Goal: Information Seeking & Learning: Learn about a topic

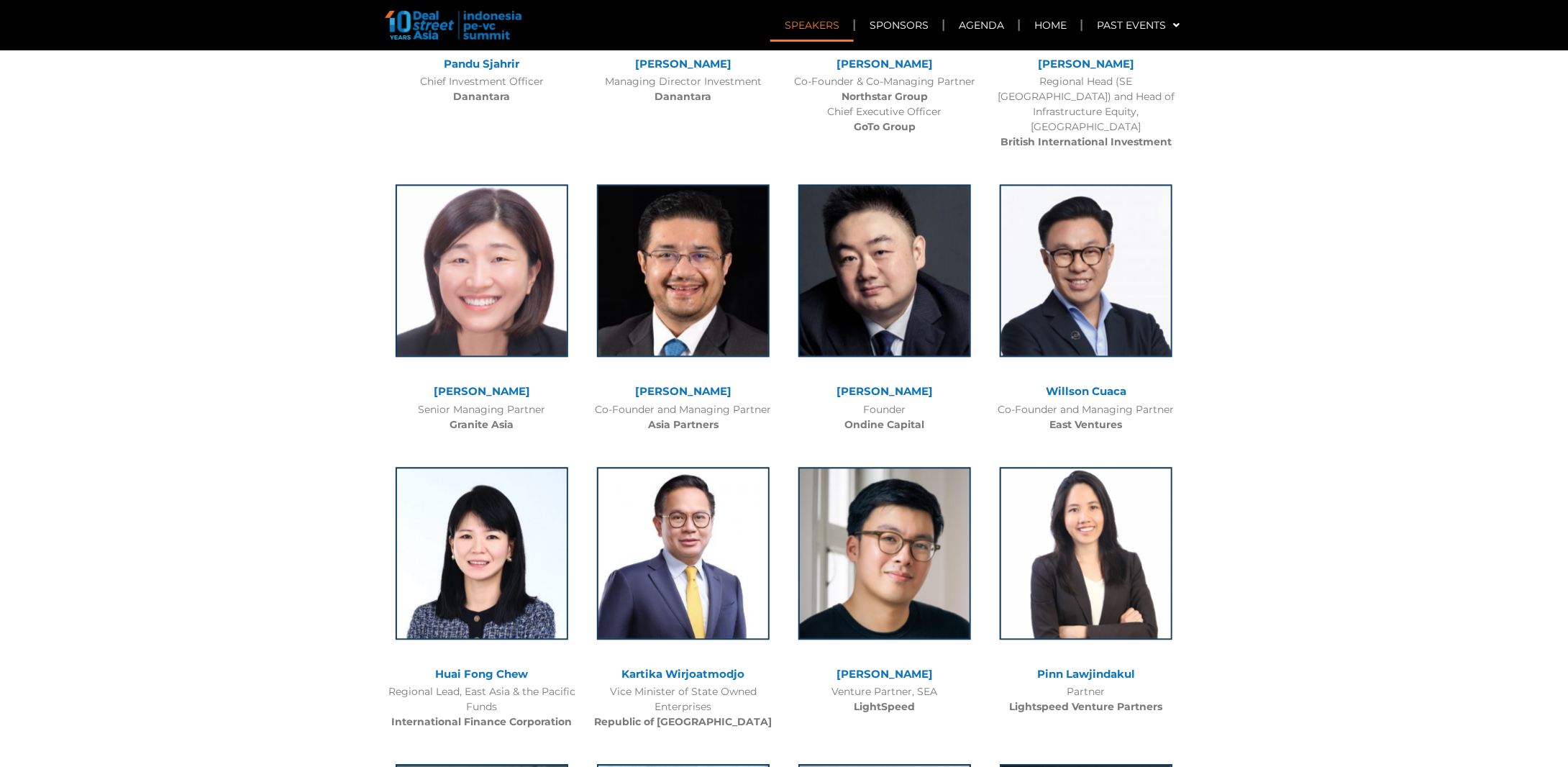
scroll to position [1151, 0]
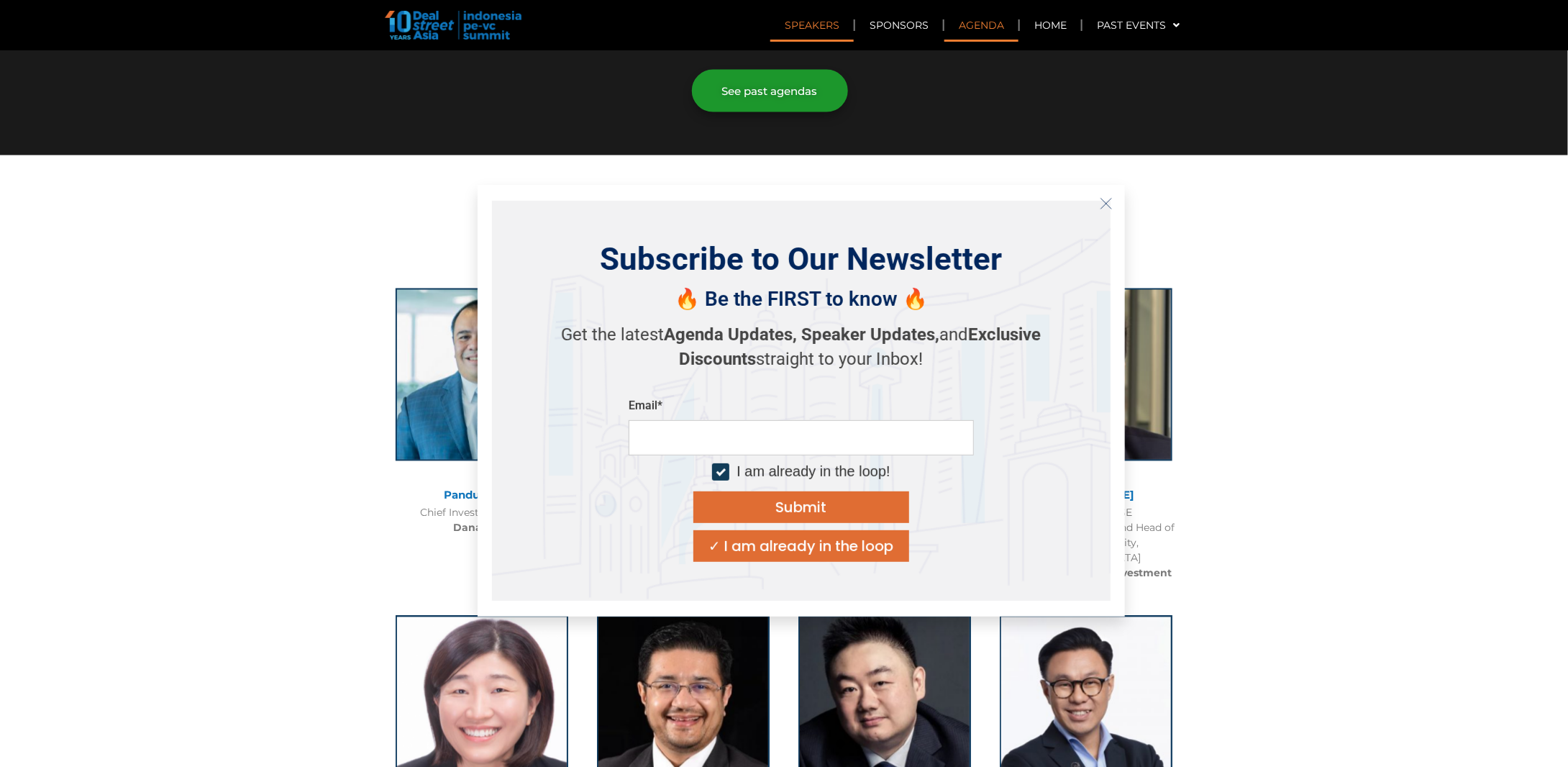
click at [1102, 198] on icon "Close" at bounding box center [1106, 204] width 13 height 13
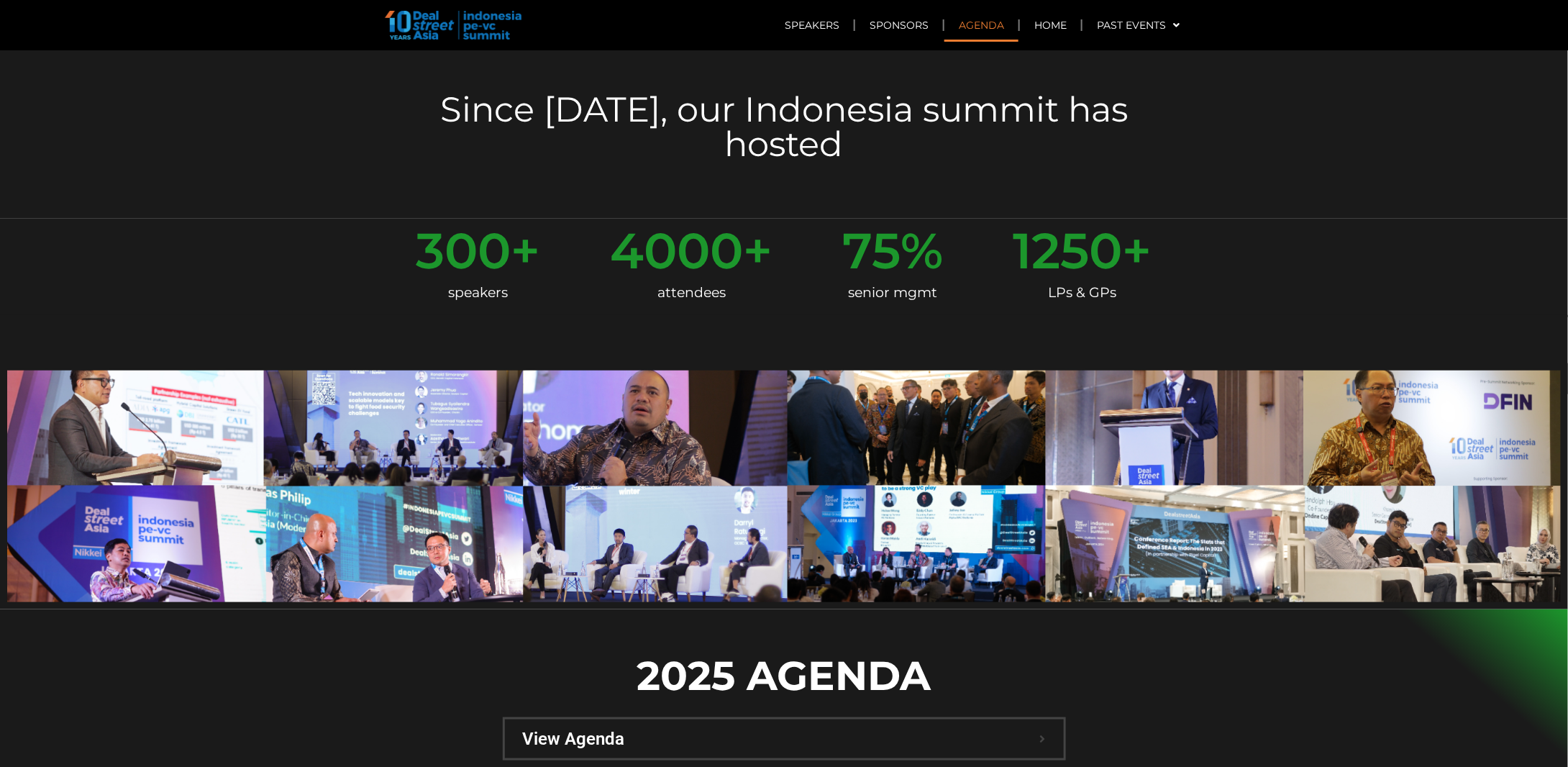
scroll to position [360, 0]
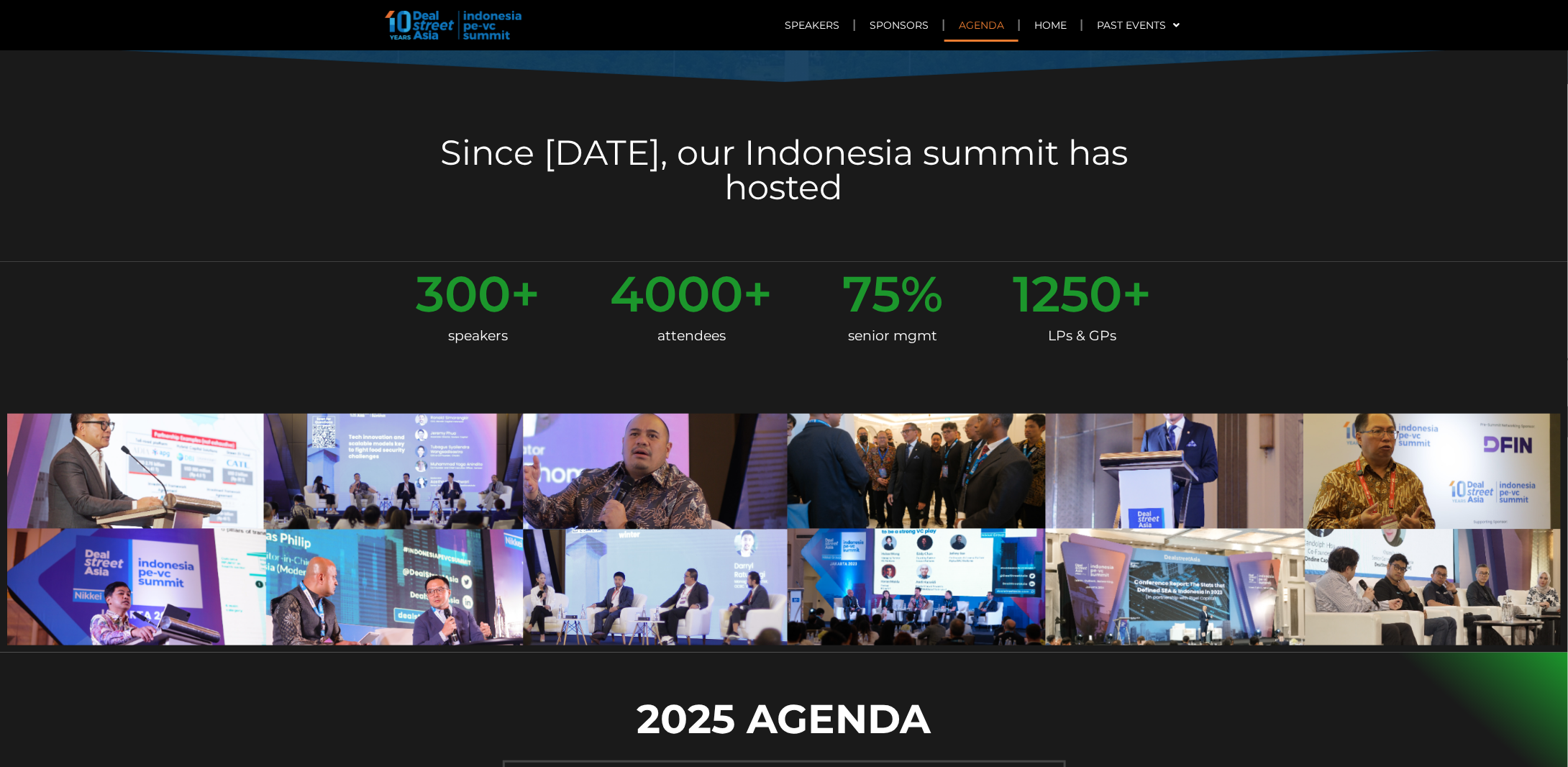
click at [976, 31] on link "Agenda" at bounding box center [981, 25] width 74 height 33
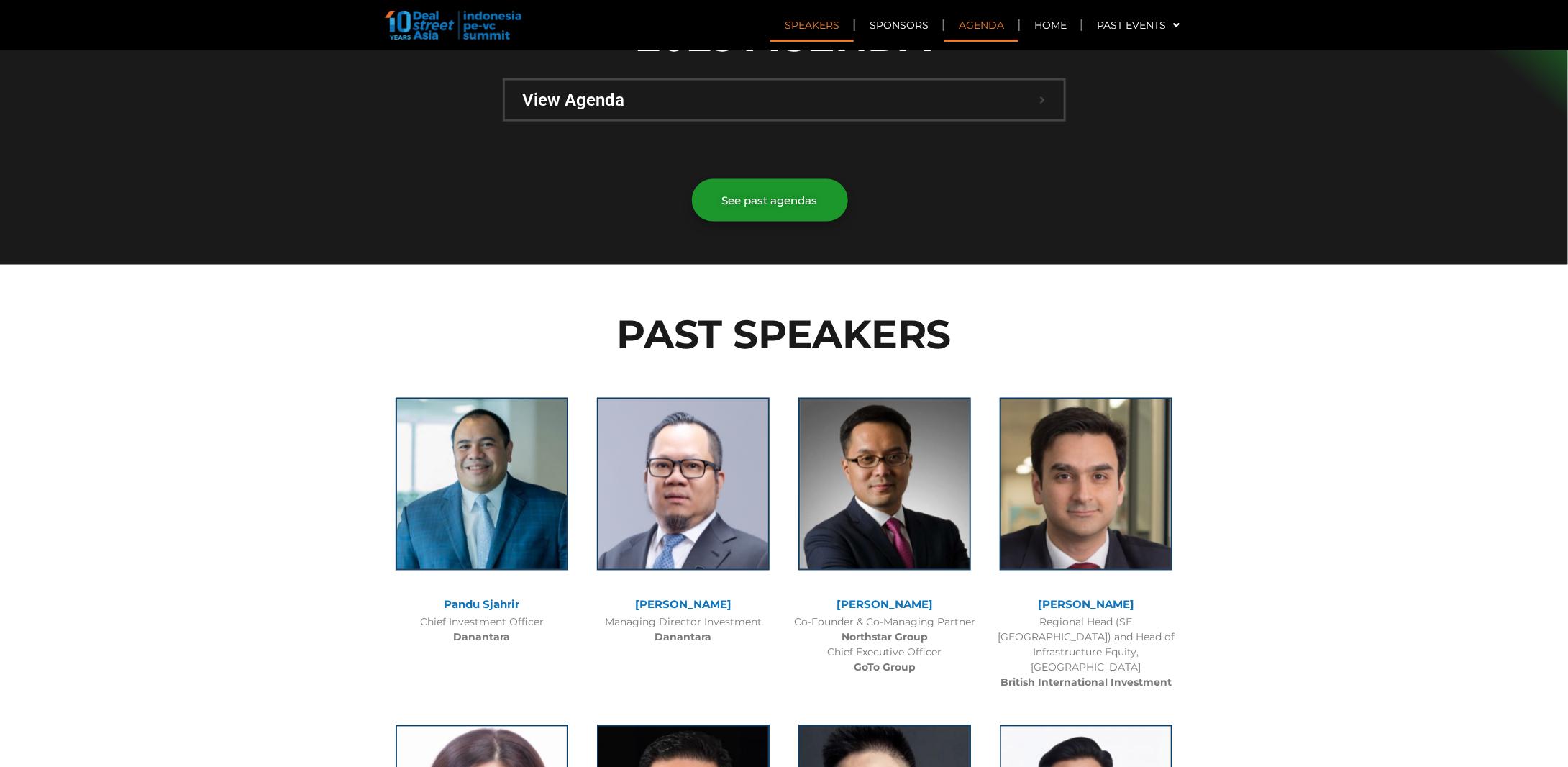
scroll to position [963, 0]
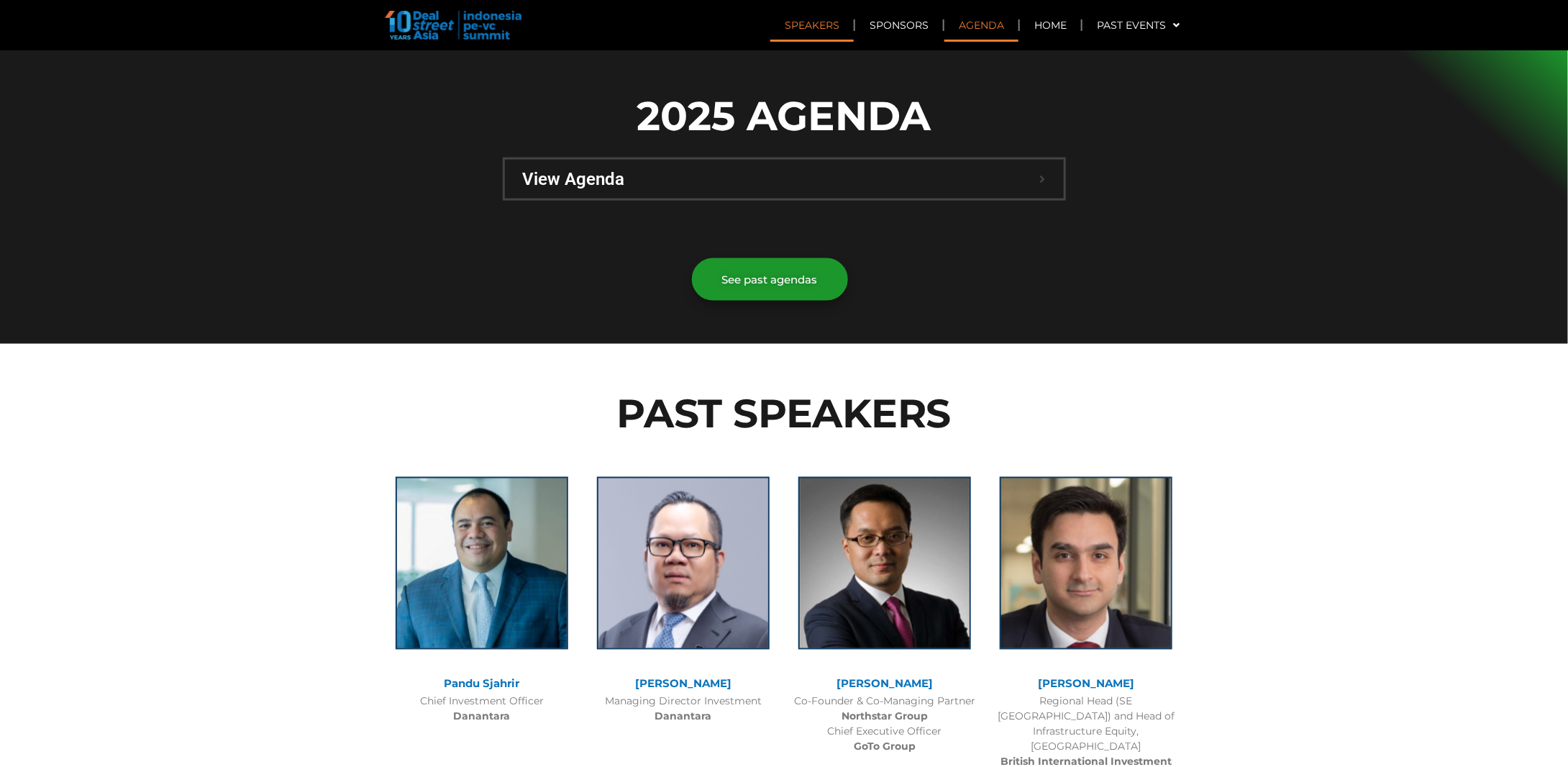
click at [1013, 171] on span "View Agenda" at bounding box center [781, 179] width 517 height 17
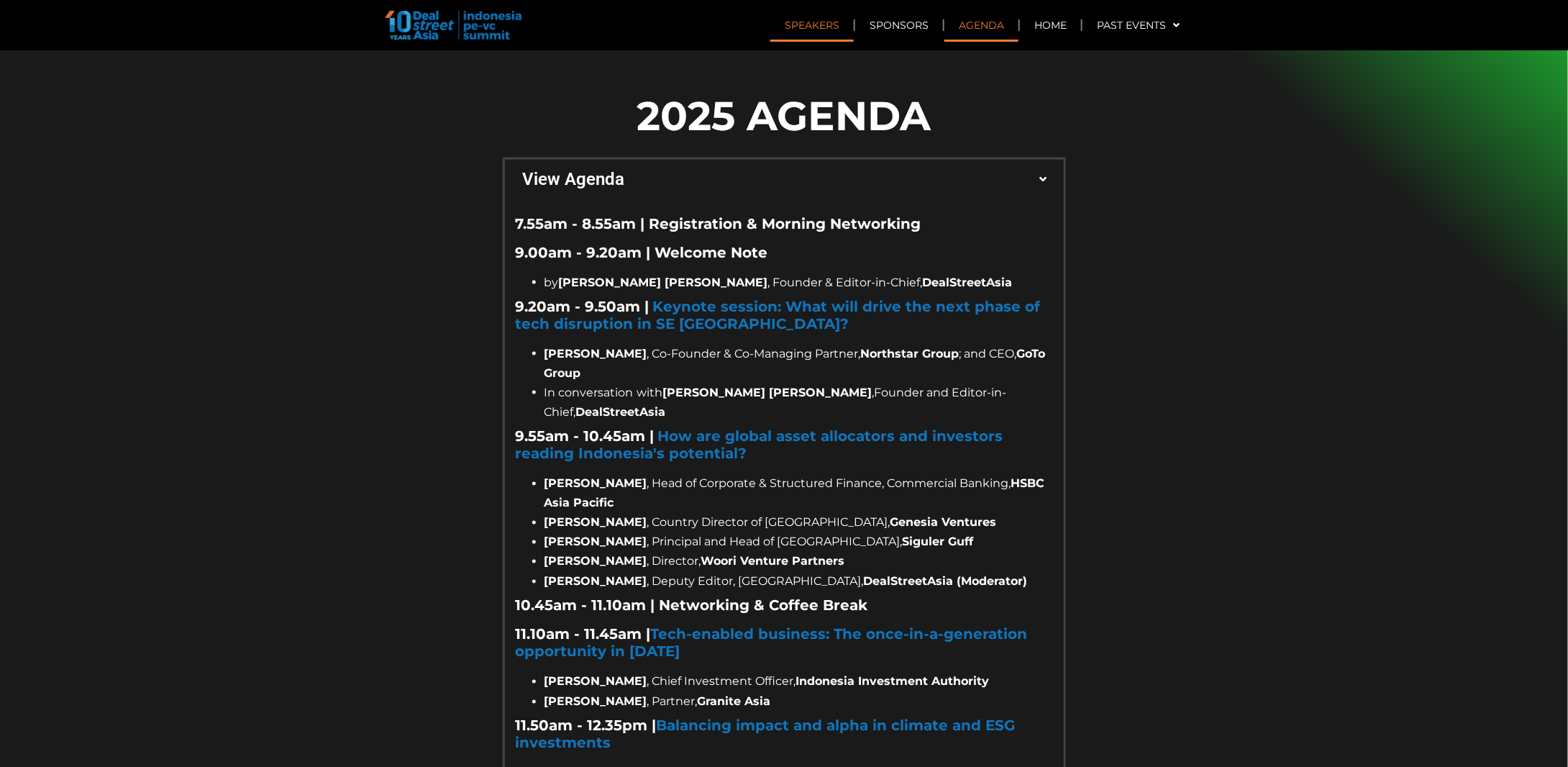
click at [657, 215] on strong "7.55am - 8.55am | Registration & Morning Networking" at bounding box center [718, 224] width 406 height 17
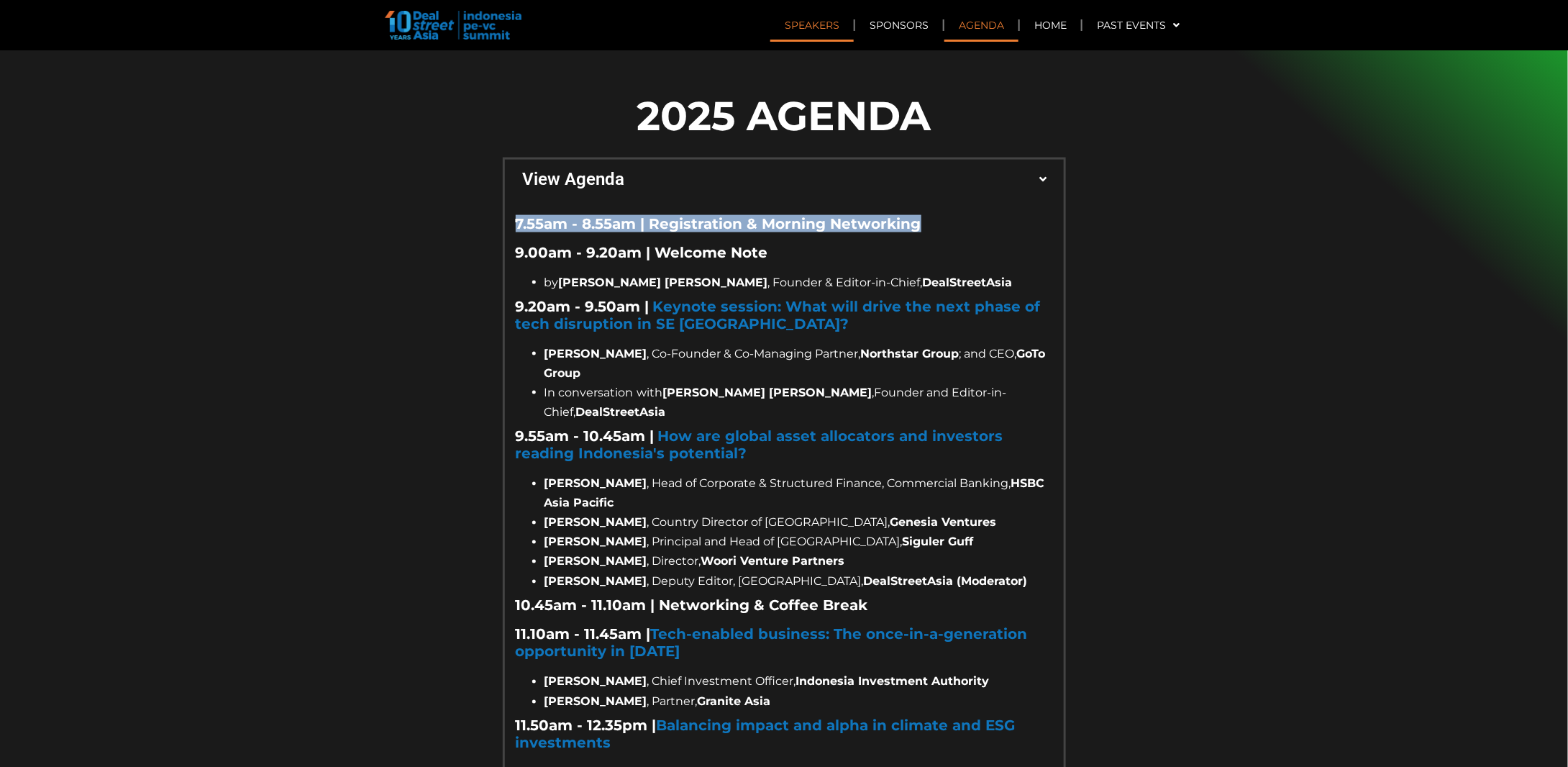
click at [657, 215] on strong "7.55am - 8.55am | Registration & Morning Networking" at bounding box center [718, 224] width 406 height 17
click at [823, 215] on strong "7.55am - 8.55am | Registration & Morning Networking" at bounding box center [718, 224] width 406 height 17
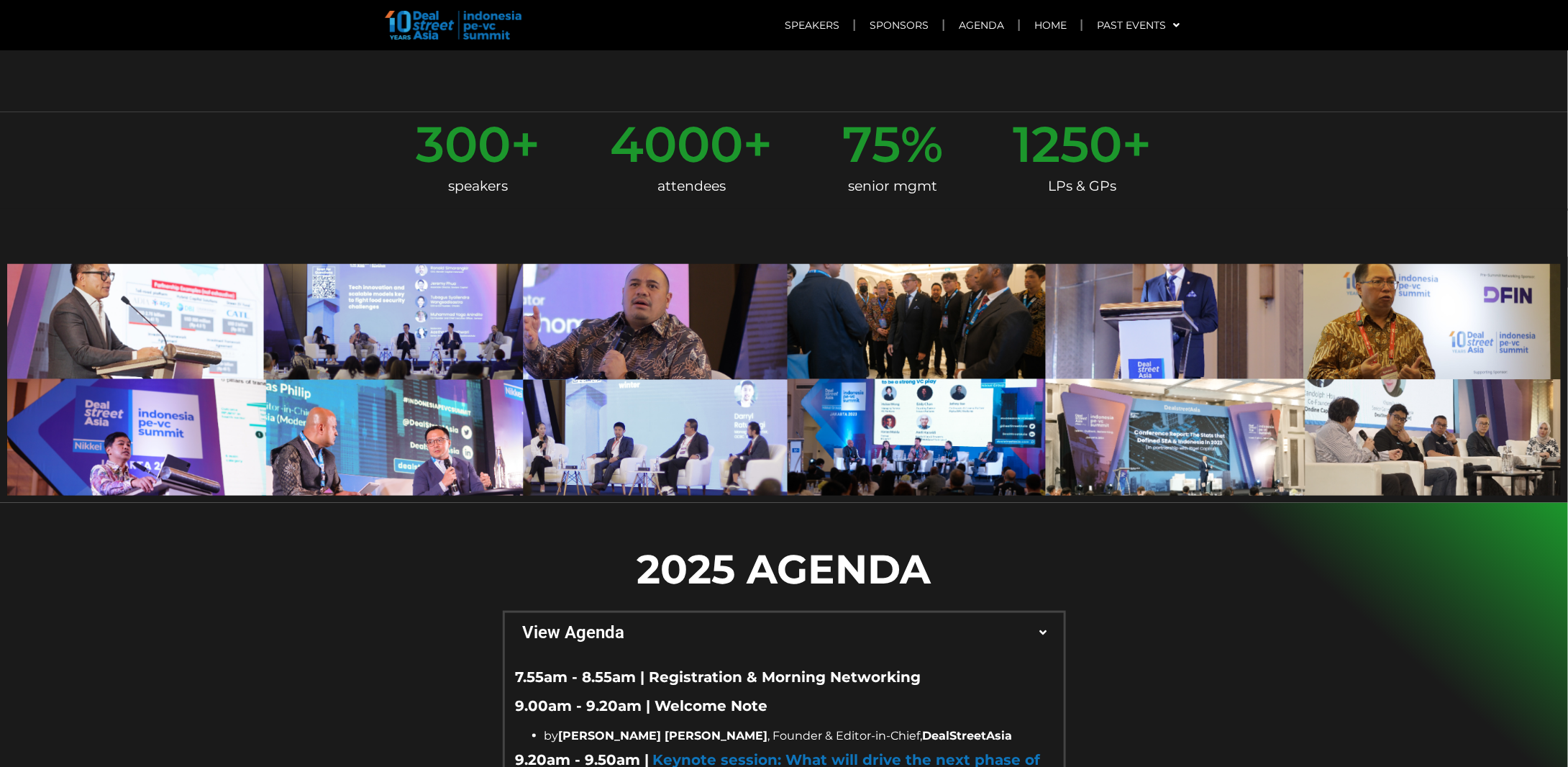
scroll to position [0, 0]
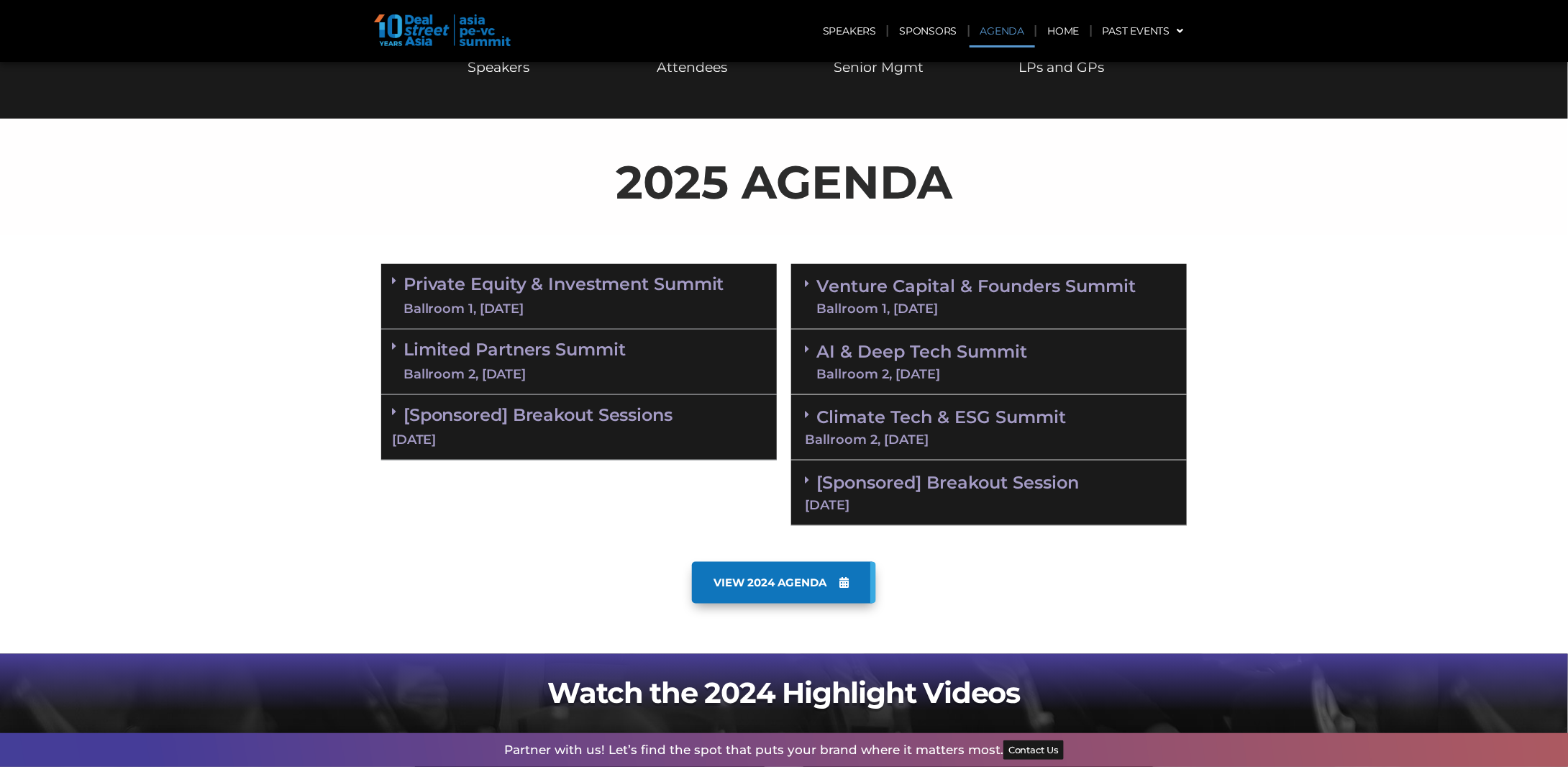
scroll to position [576, 0]
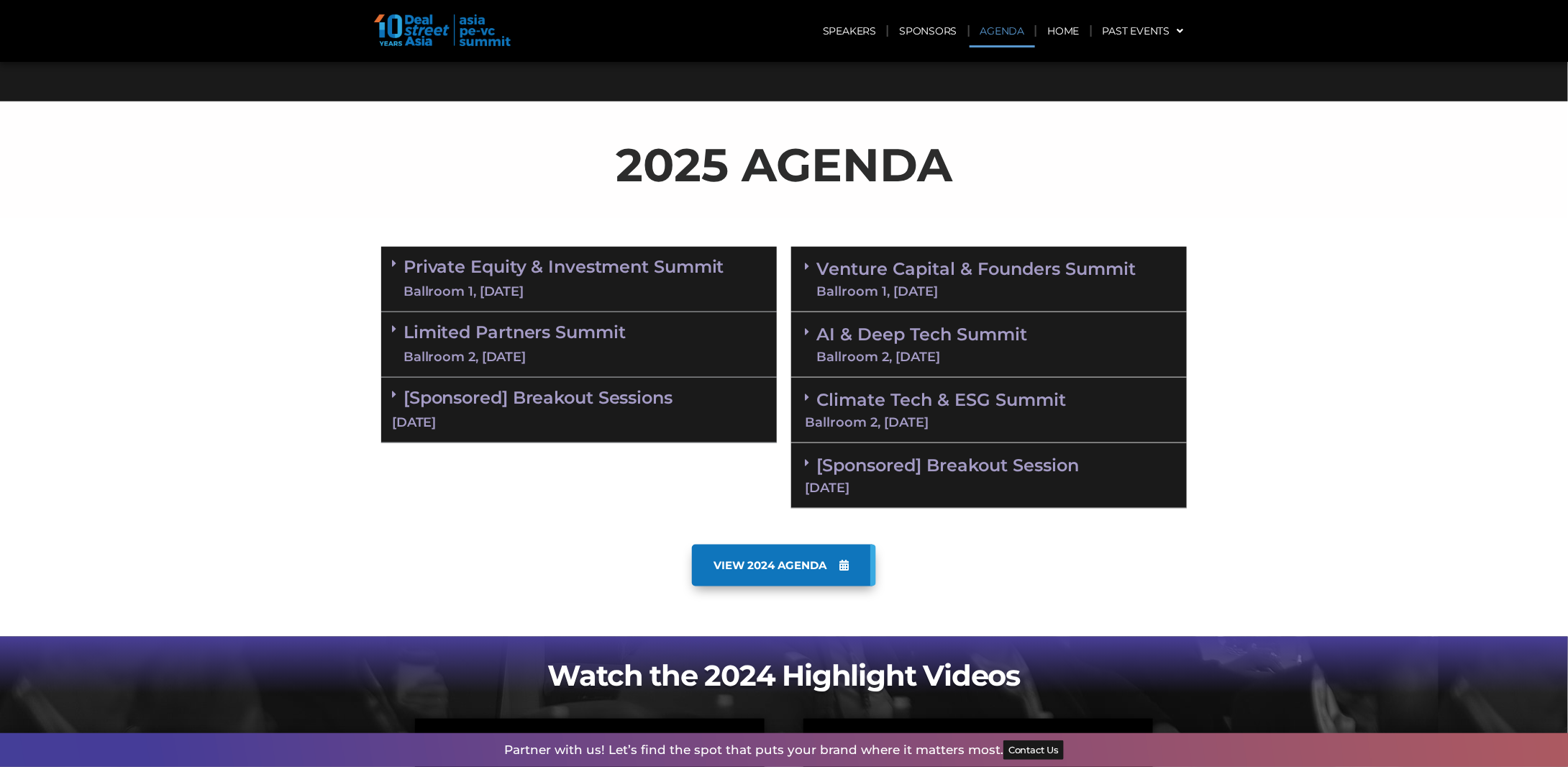
click at [431, 258] on link "Private Equity & Investment Summit Ballroom 1, [DATE]" at bounding box center [563, 279] width 321 height 43
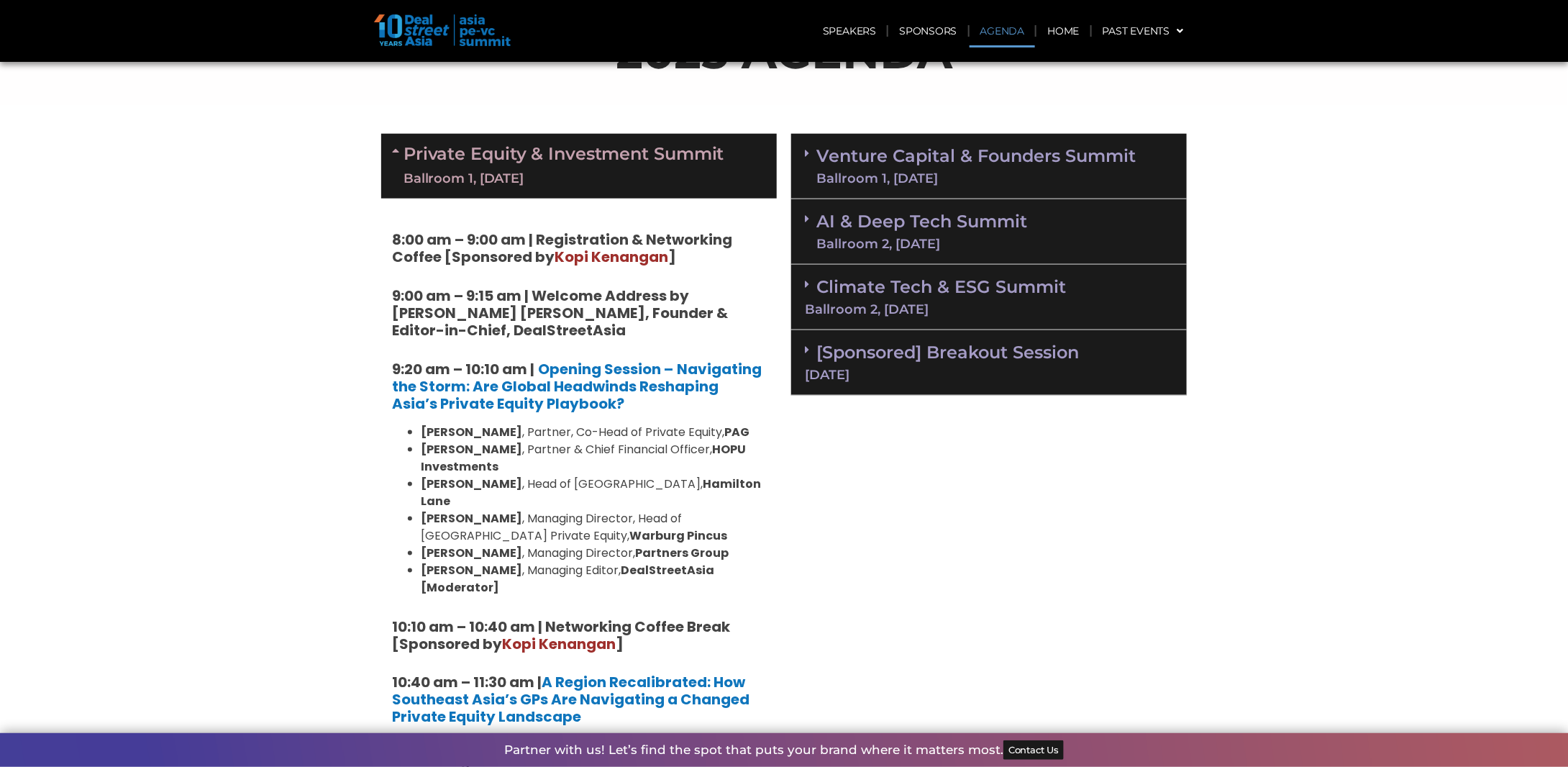
scroll to position [719, 0]
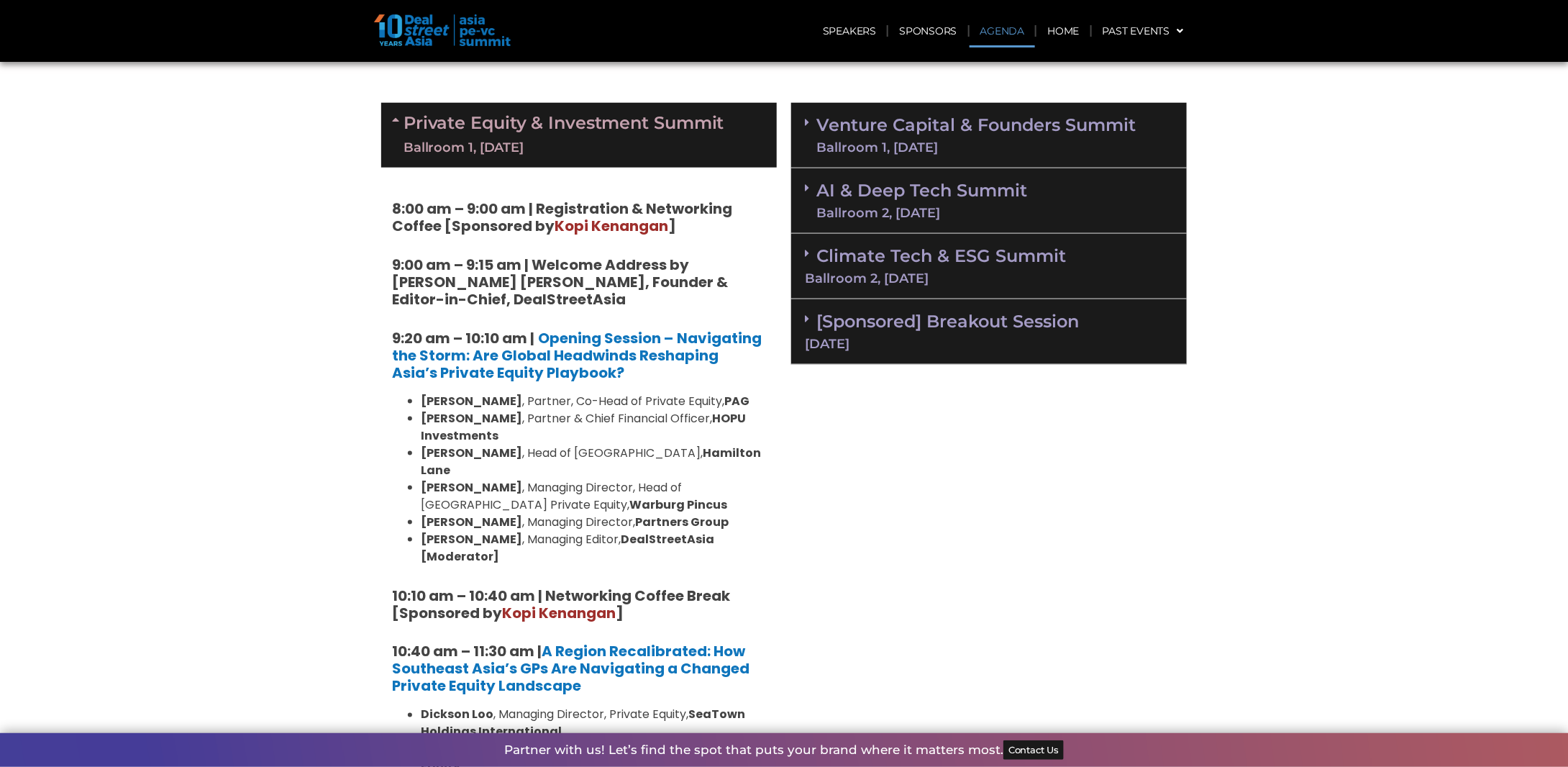
click at [523, 143] on div "Ballroom 1, [DATE]" at bounding box center [563, 147] width 321 height 18
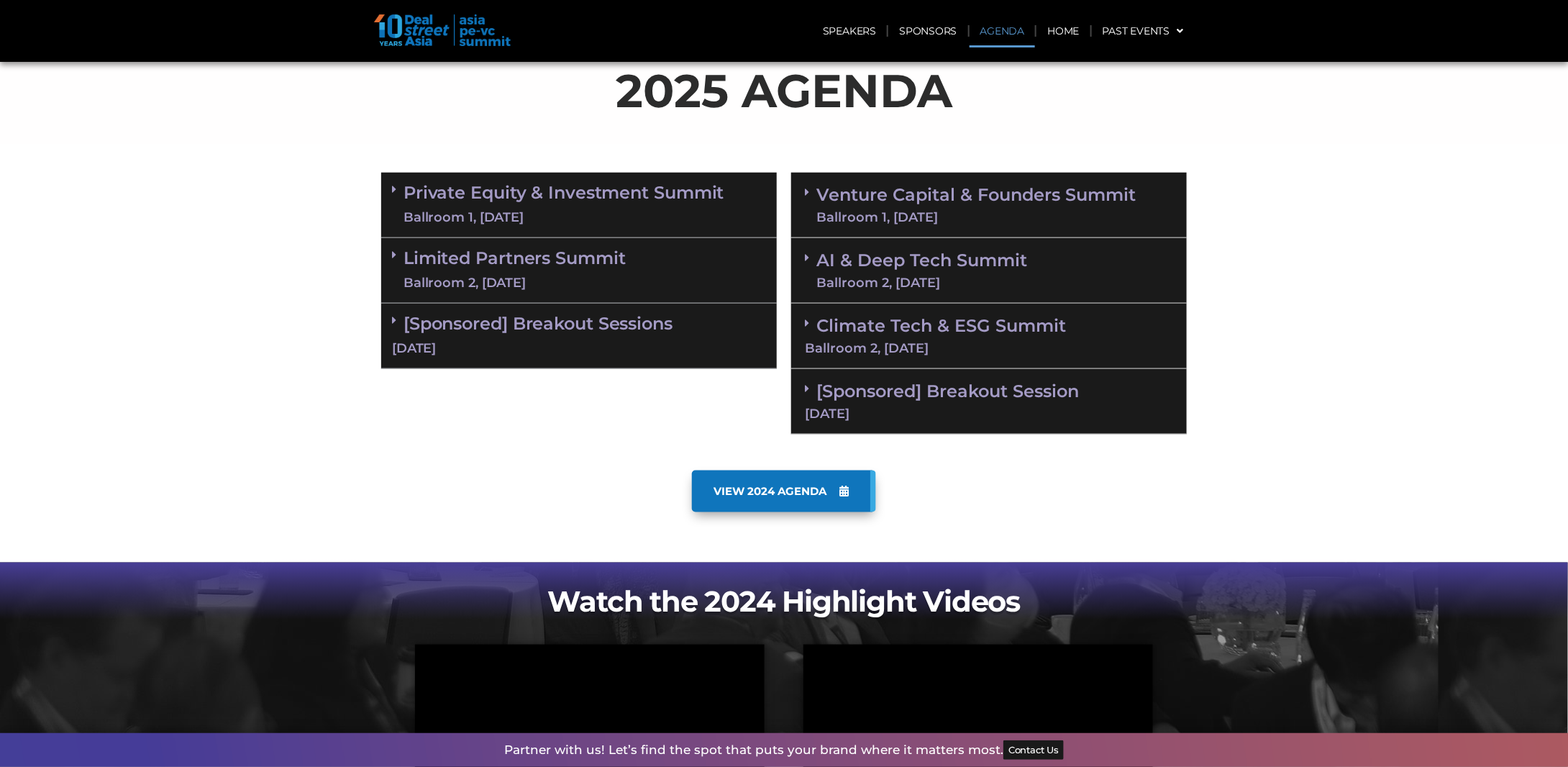
scroll to position [576, 0]
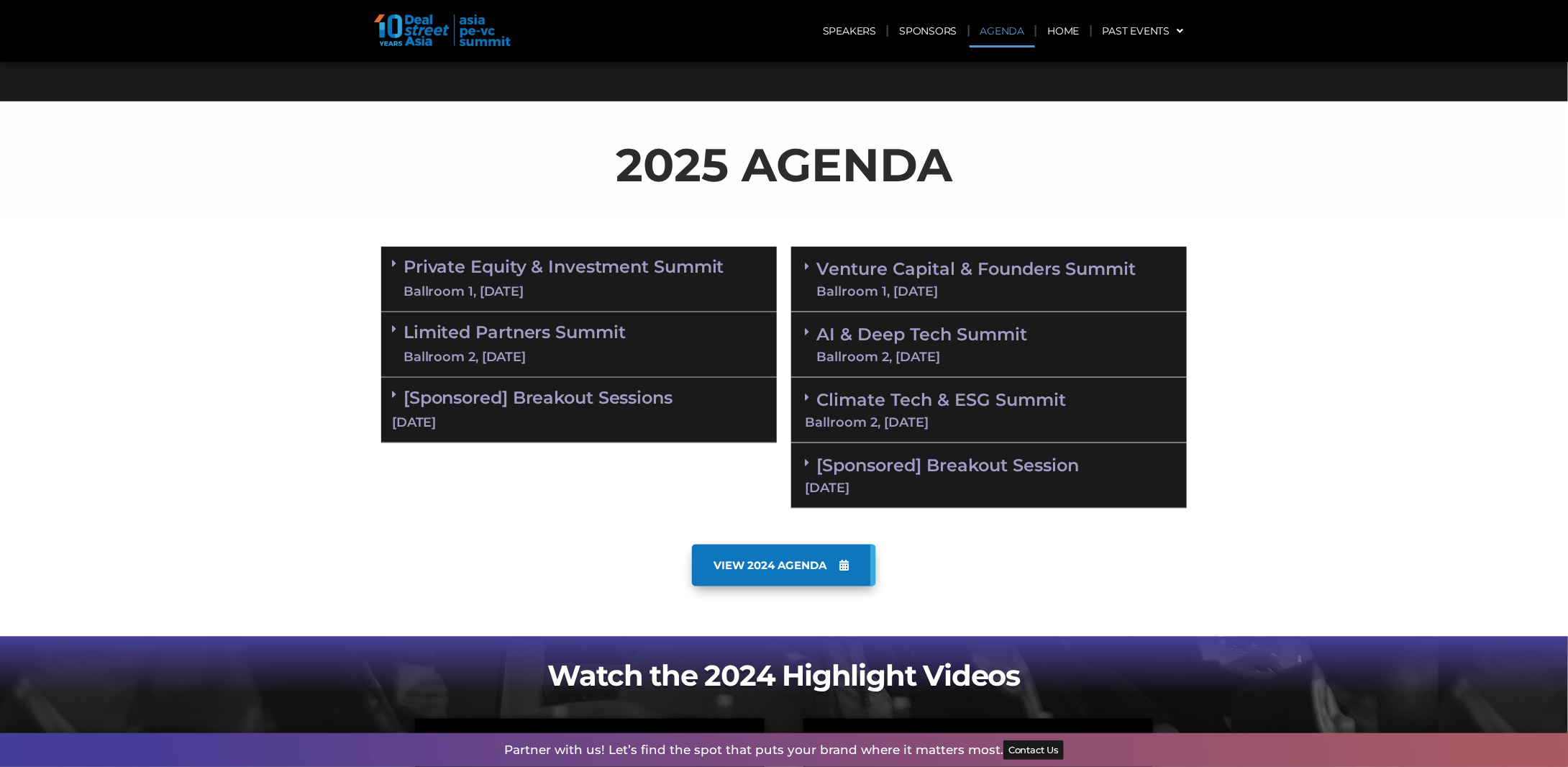
click at [941, 328] on link "AI & Deep Tech Summit Ballroom 2, [DATE]" at bounding box center [921, 345] width 211 height 37
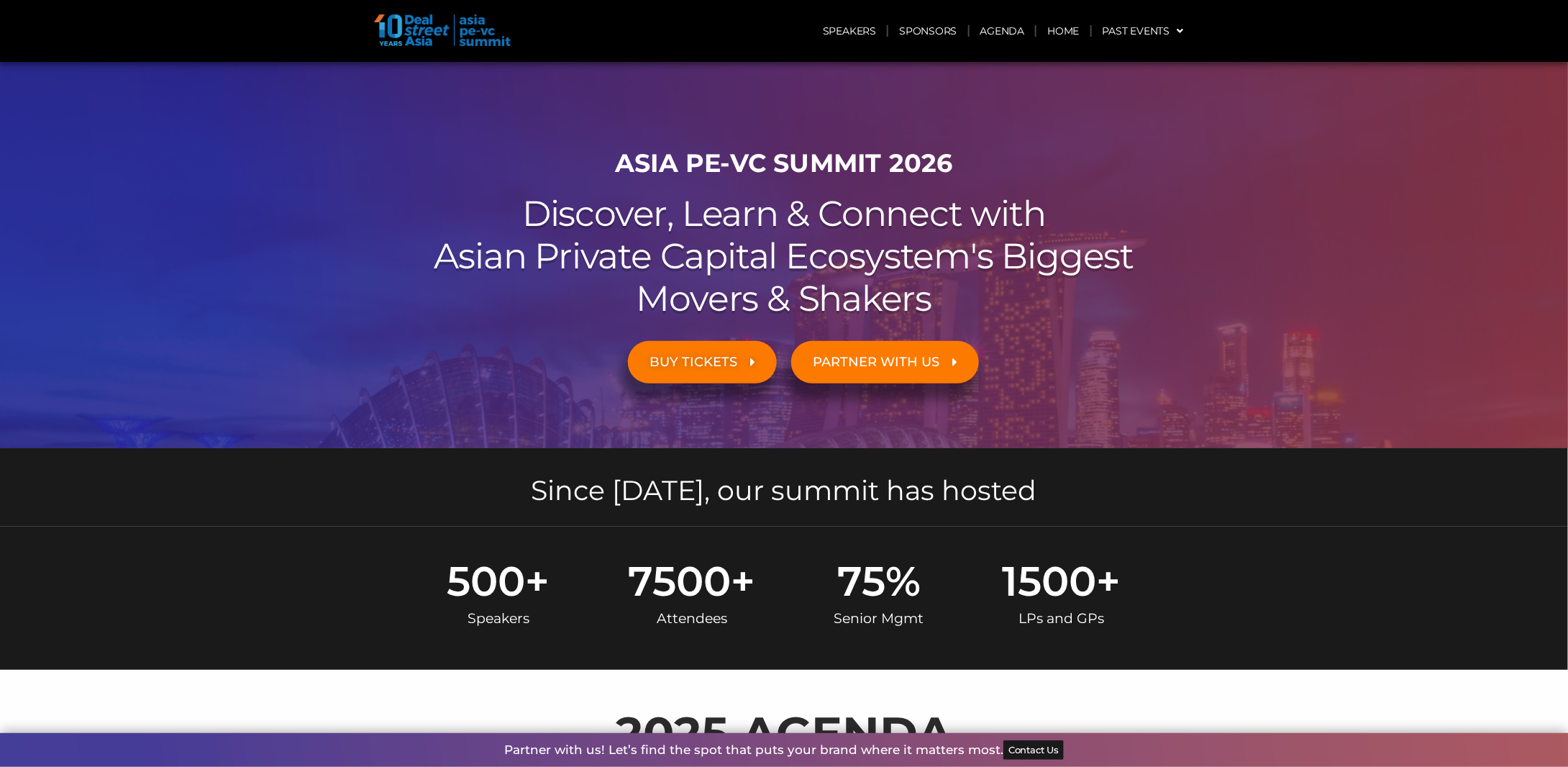
scroll to position [0, 0]
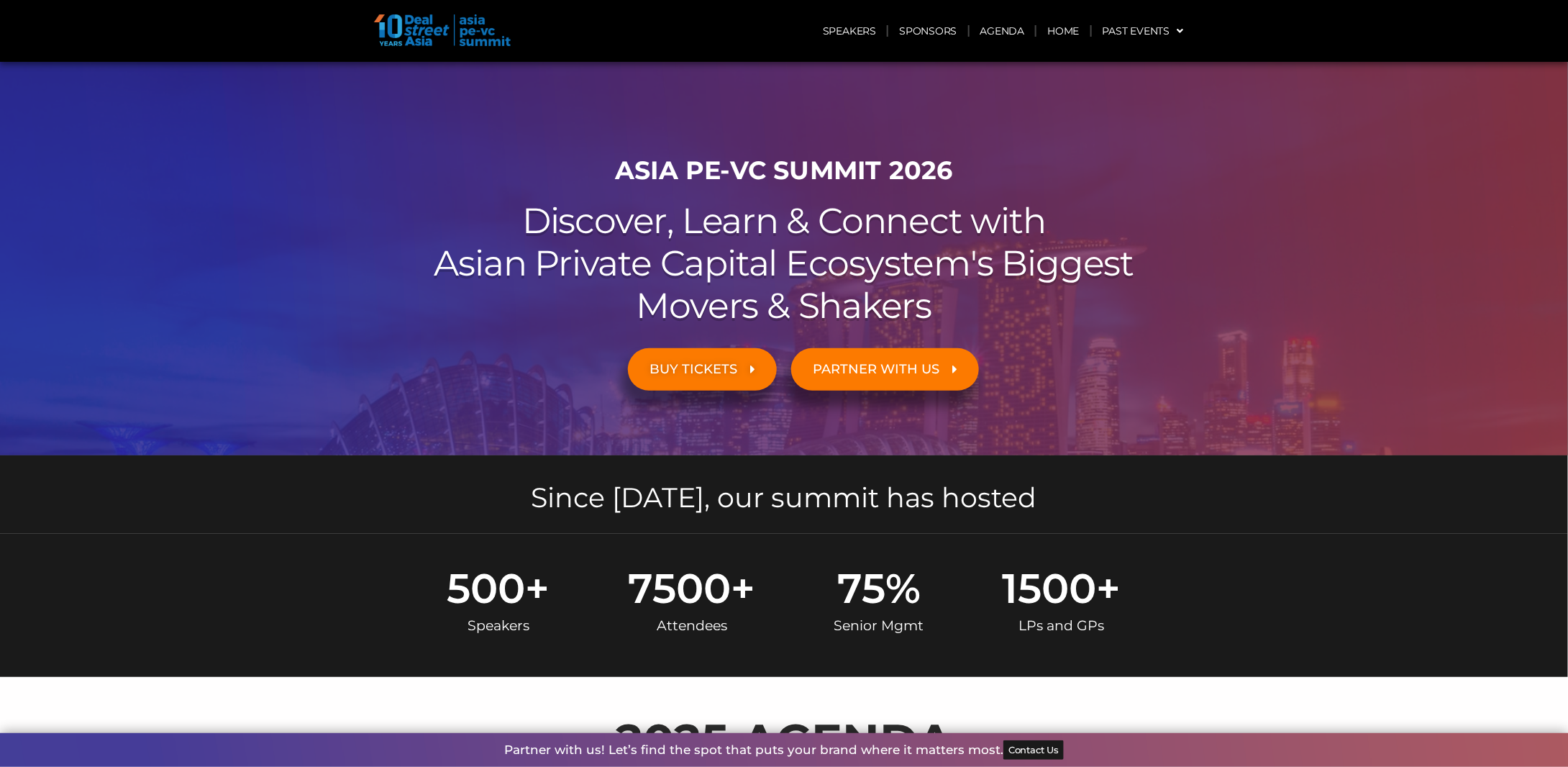
click at [752, 367] on icon at bounding box center [753, 369] width 5 height 13
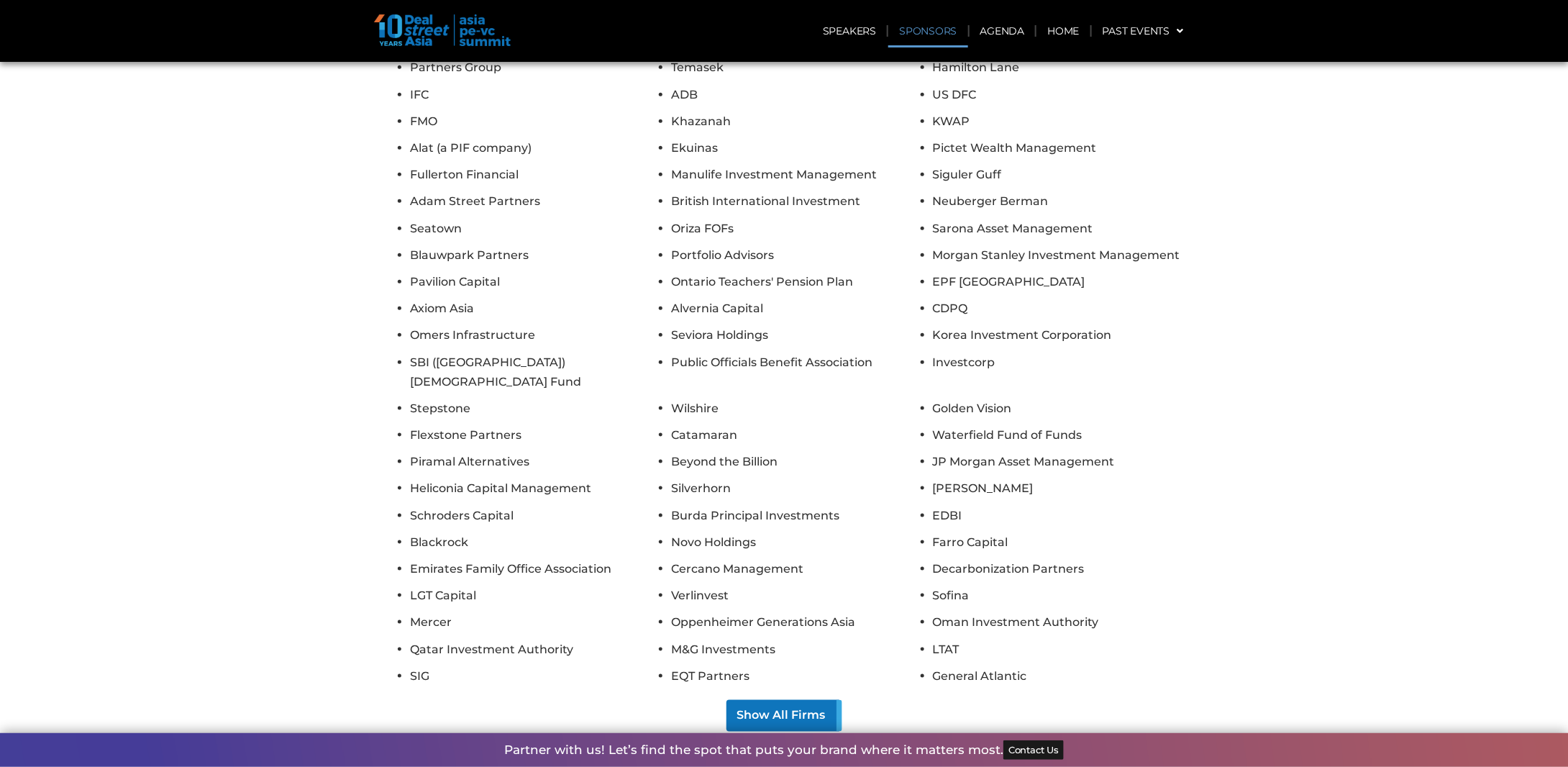
scroll to position [6149, 0]
click at [766, 700] on button "Show All Firms" at bounding box center [784, 716] width 115 height 32
click at [429, 299] on li "Axiom Asia" at bounding box center [537, 308] width 254 height 20
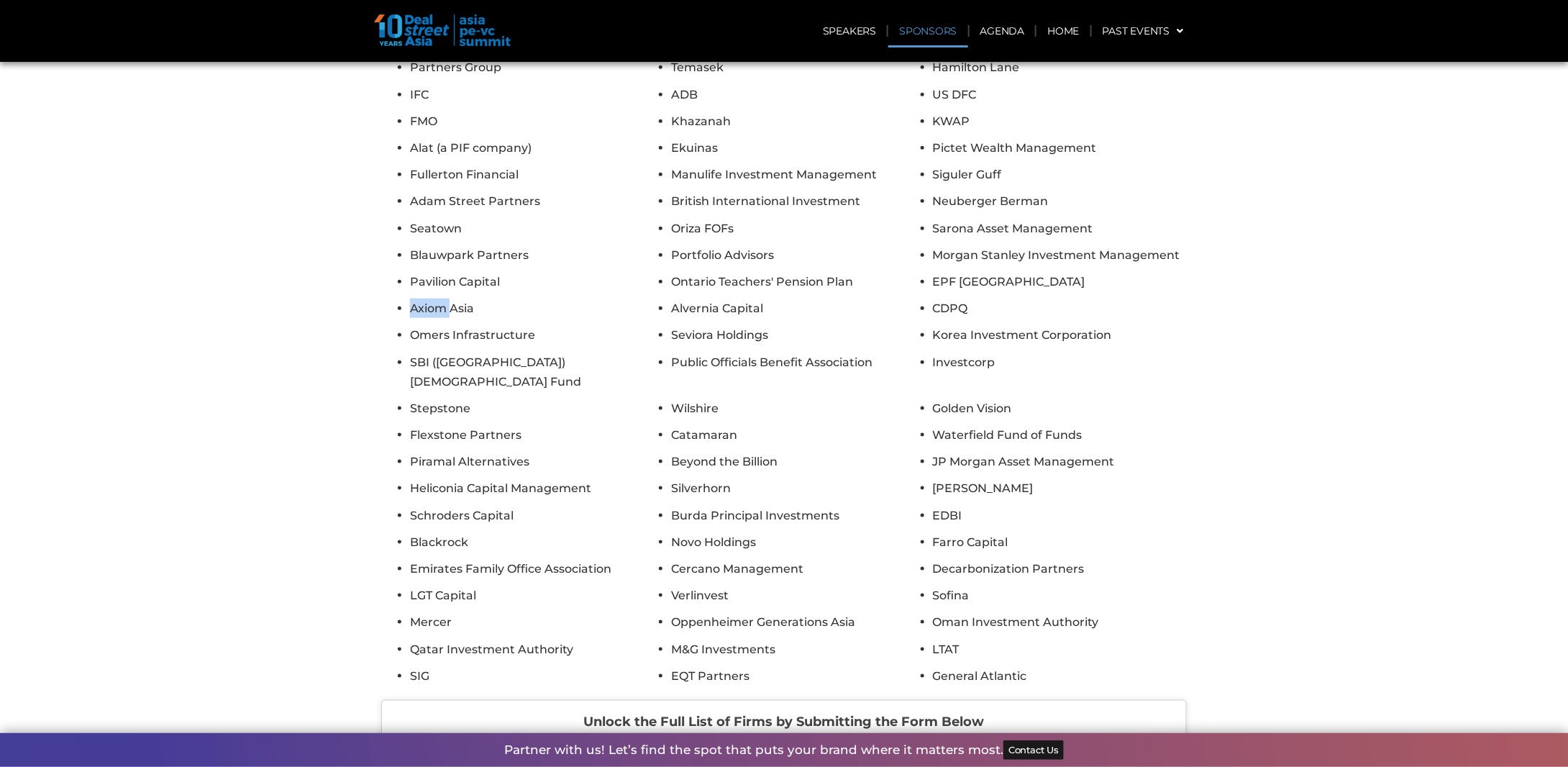
click at [429, 299] on li "Axiom Asia" at bounding box center [537, 308] width 254 height 20
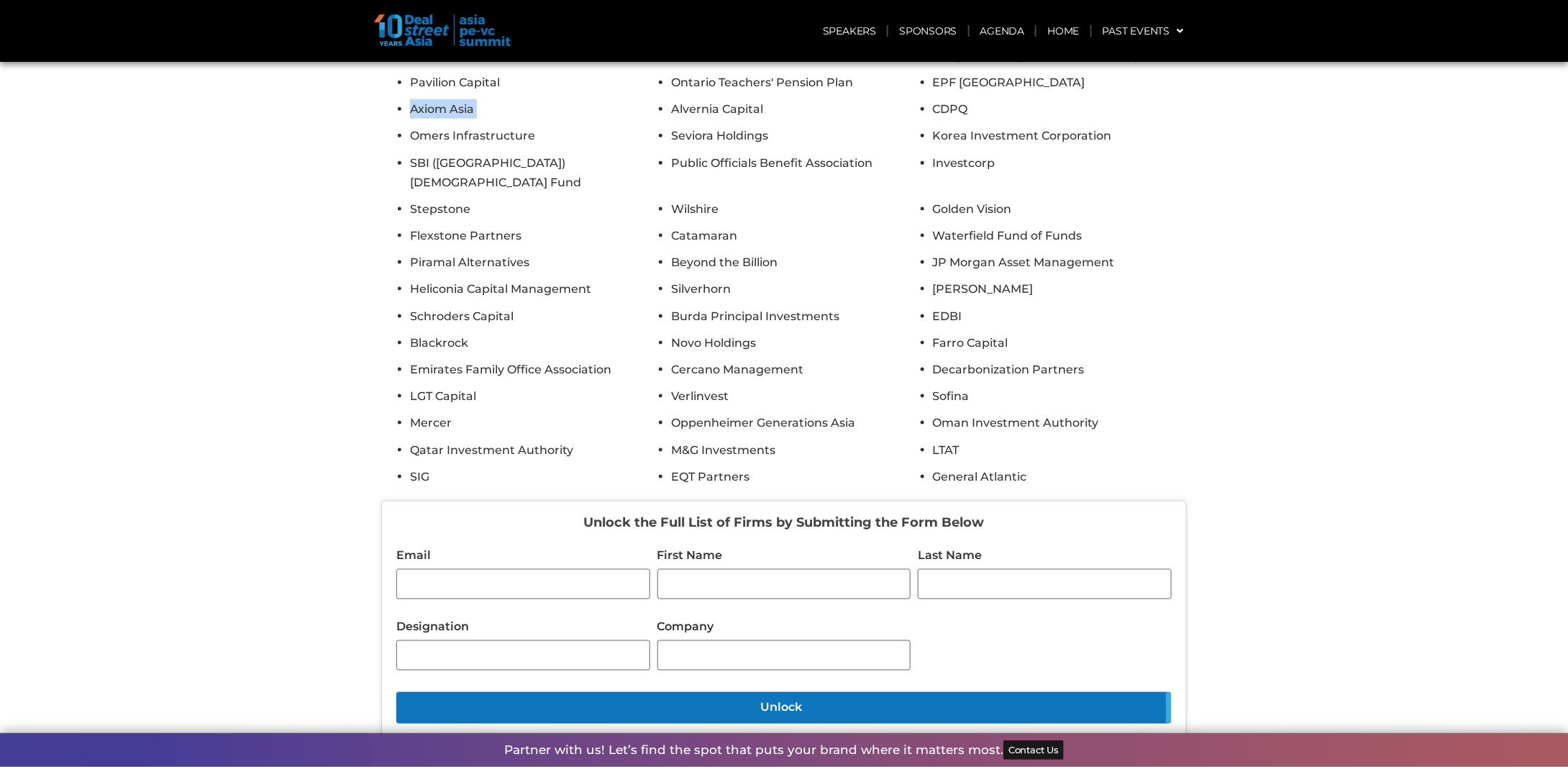
scroll to position [6365, 0]
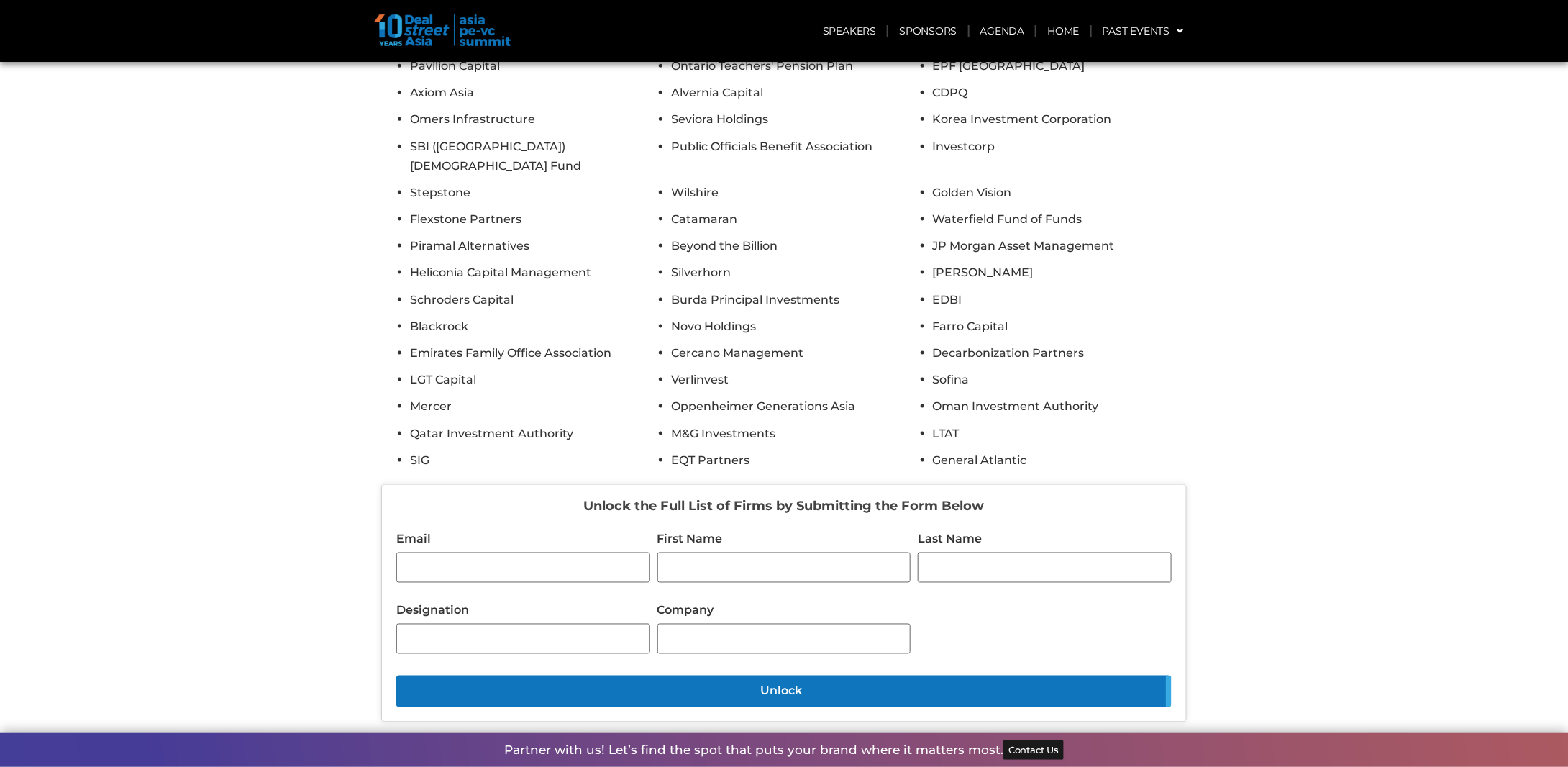
click at [809, 290] on li "Burda Principal Investments" at bounding box center [797, 300] width 254 height 20
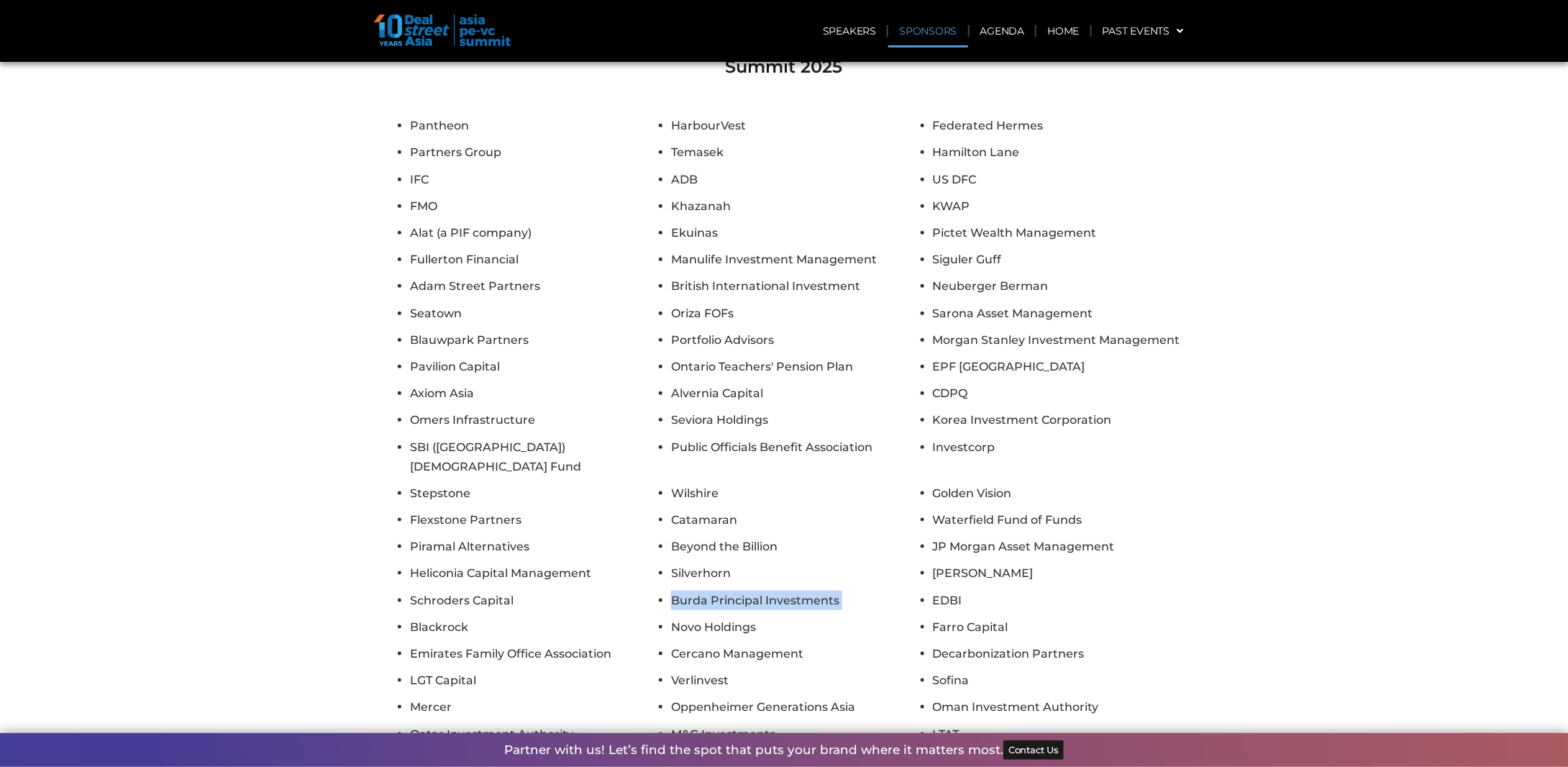
scroll to position [6149, 0]
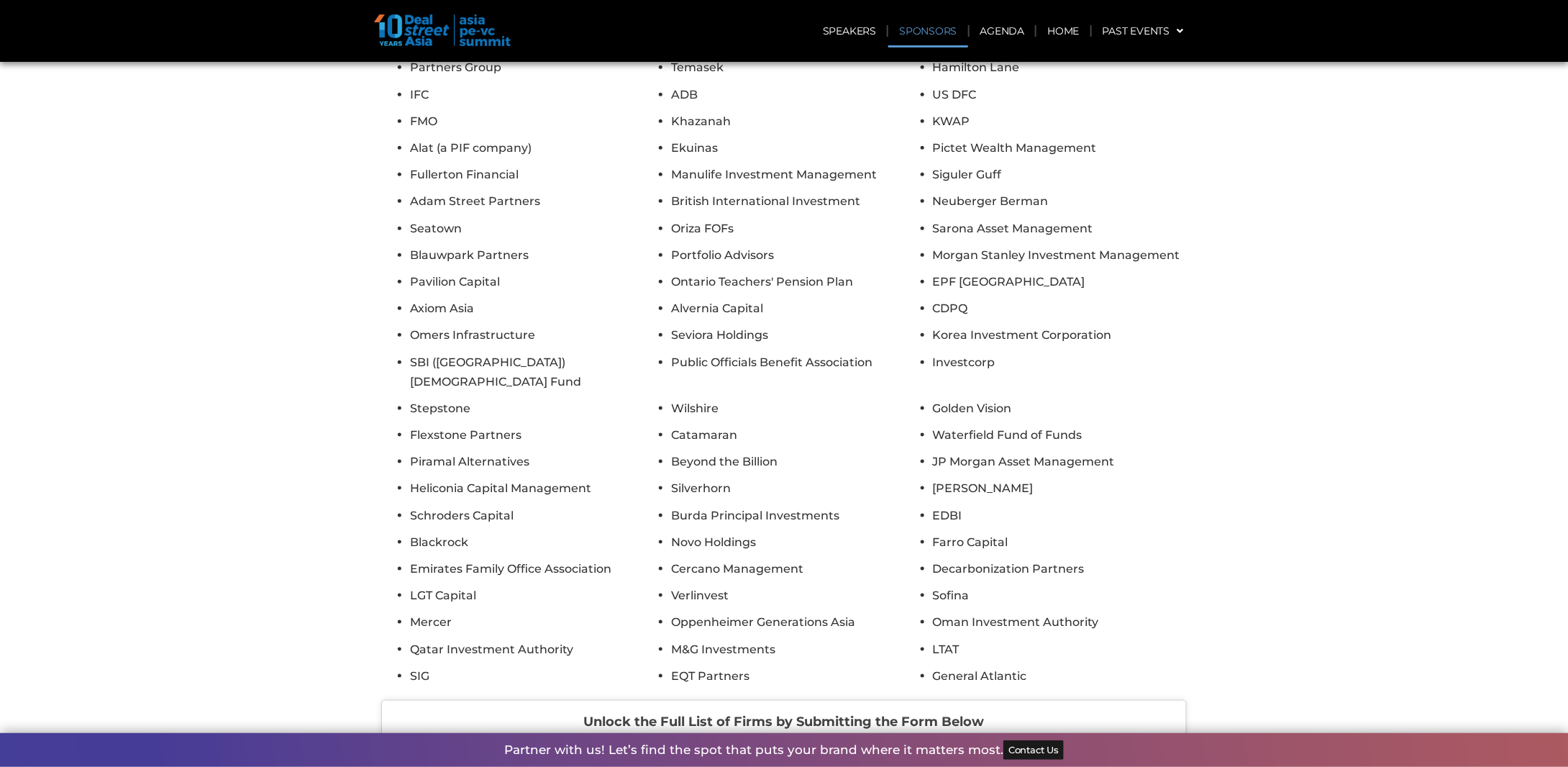
click at [1005, 325] on li "Korea Investment Corporation" at bounding box center [1059, 335] width 254 height 20
click at [1019, 353] on li "Investcorp" at bounding box center [1059, 372] width 254 height 39
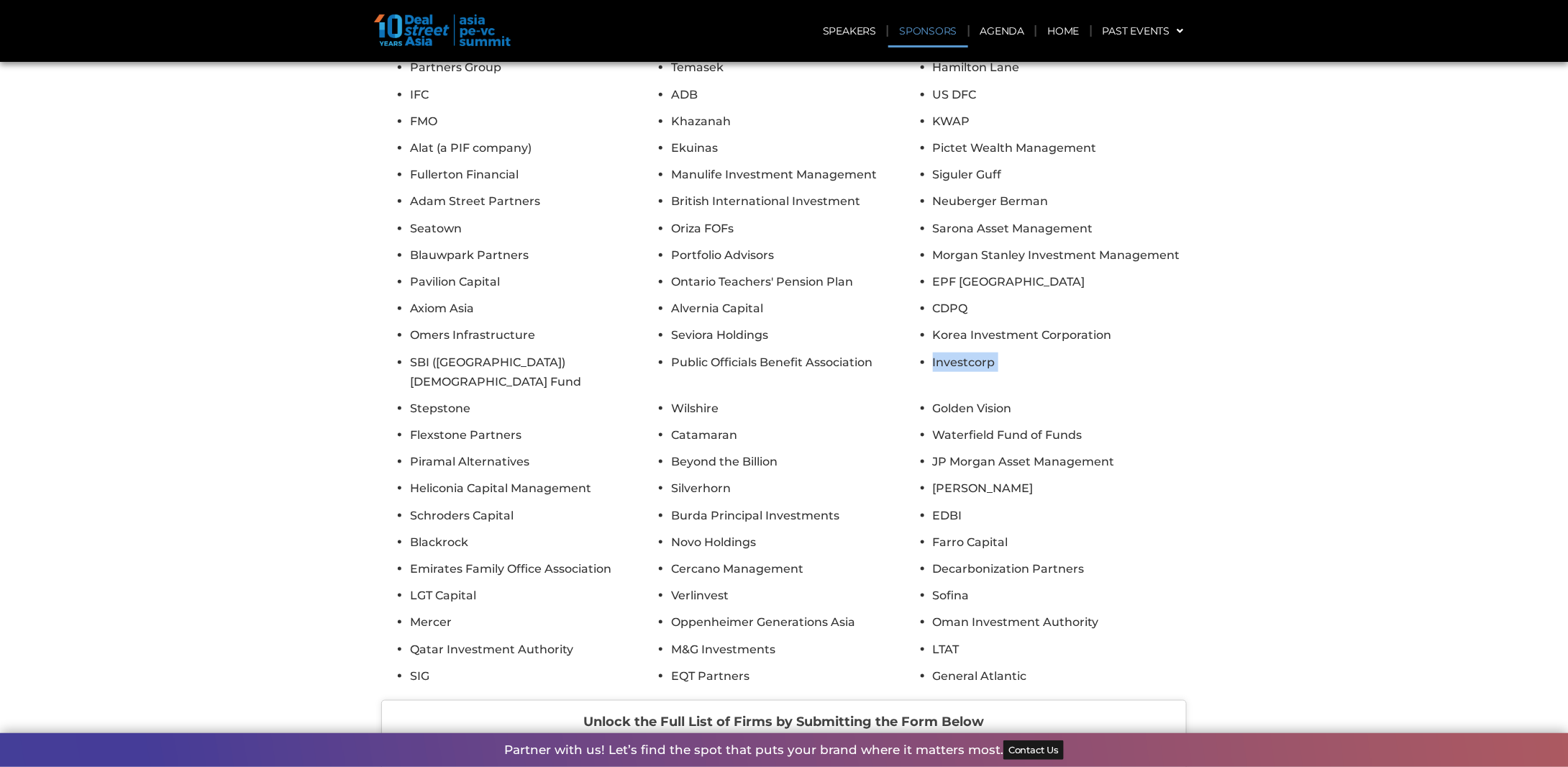
click at [1019, 353] on li "Investcorp" at bounding box center [1059, 372] width 254 height 39
click at [1034, 255] on ul "Pantheon HarbourVest Federated Hermes Partners Group Temasek Hamilton Lane IFC …" at bounding box center [784, 358] width 806 height 655
click at [1056, 399] on li "Golden Vision" at bounding box center [1059, 408] width 254 height 20
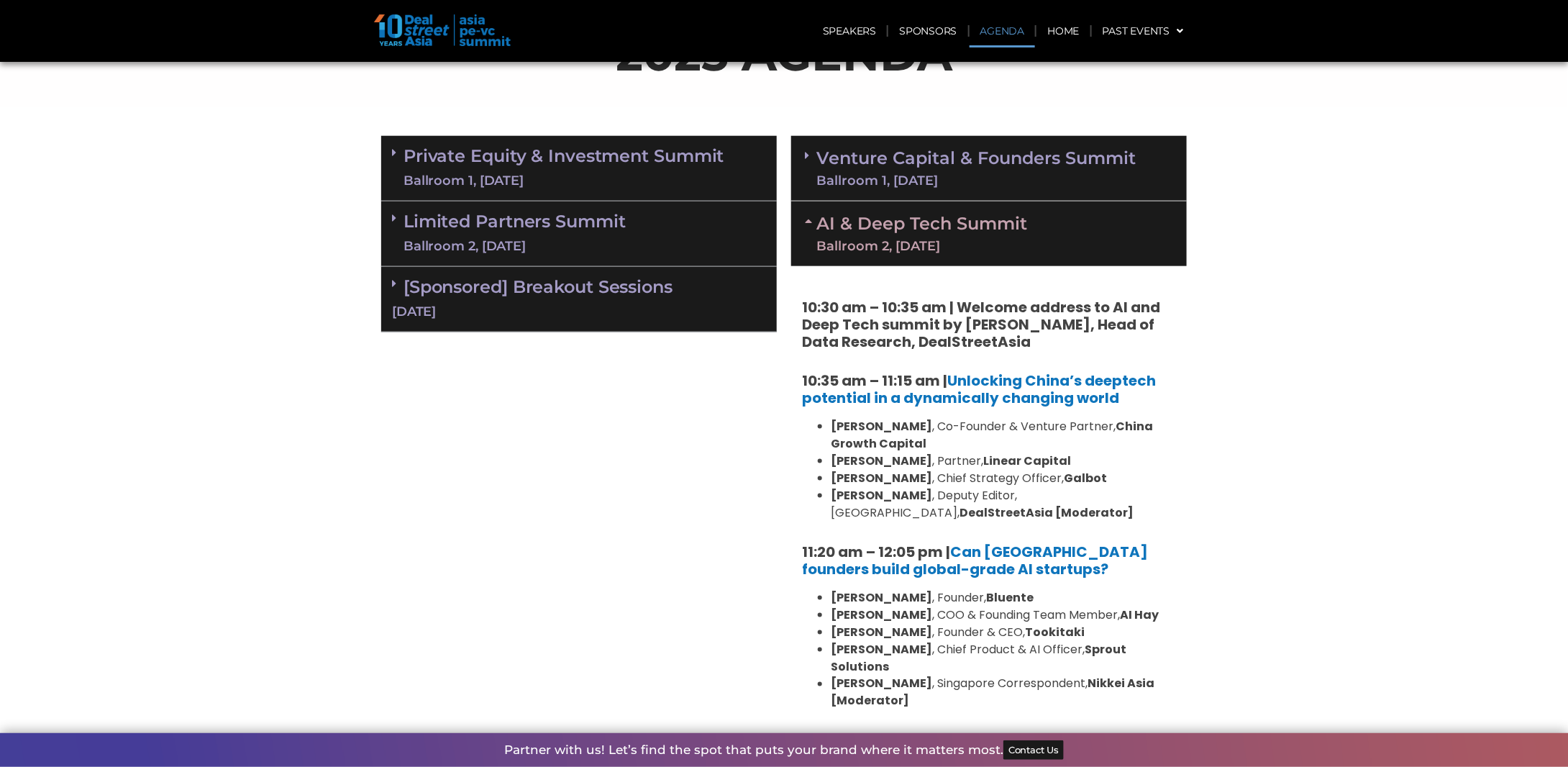
scroll to position [682, 0]
